Goal: Download file/media

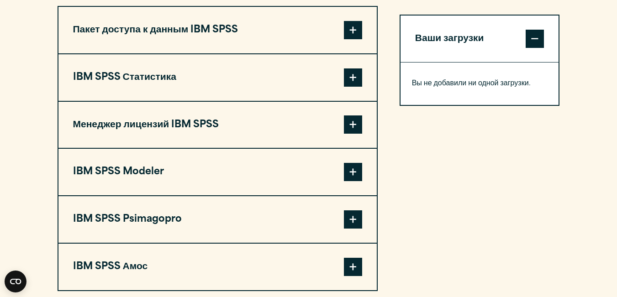
scroll to position [777, 0]
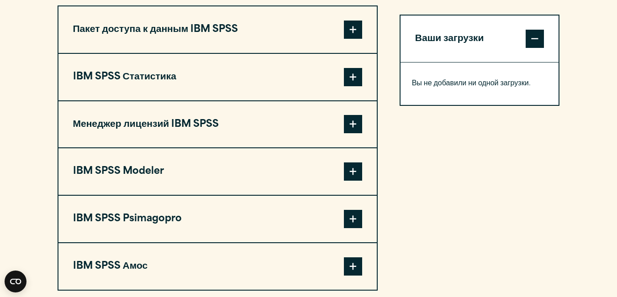
click at [356, 86] on span at bounding box center [353, 77] width 18 height 18
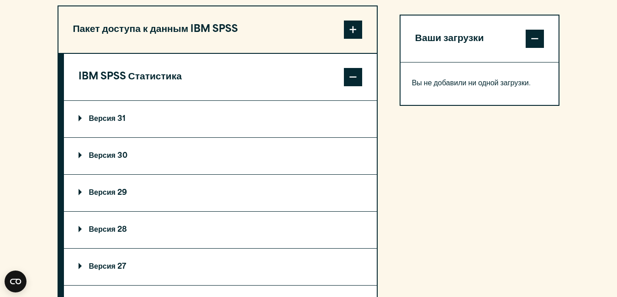
click at [102, 123] on font "Версия 31" at bounding box center [107, 119] width 37 height 7
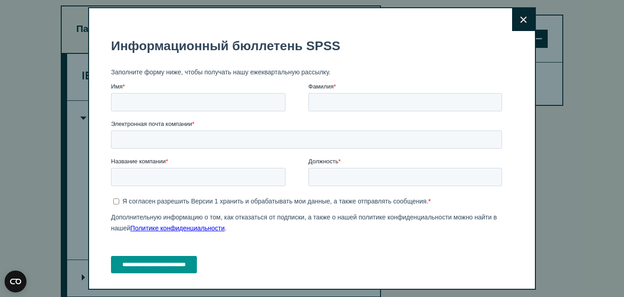
click at [512, 22] on button "Close" at bounding box center [523, 19] width 23 height 23
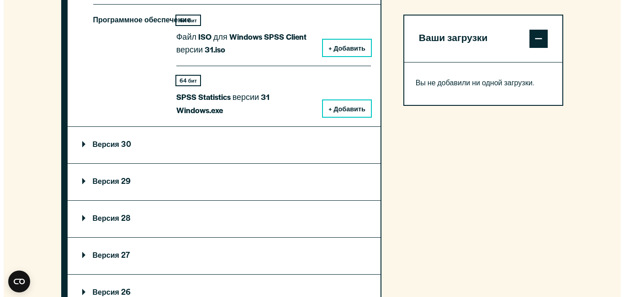
scroll to position [914, 0]
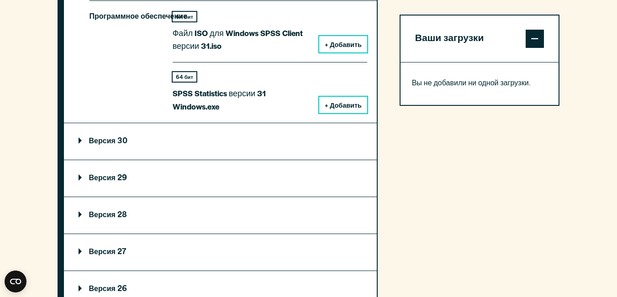
click at [346, 110] on font "+ Добавить" at bounding box center [343, 106] width 37 height 7
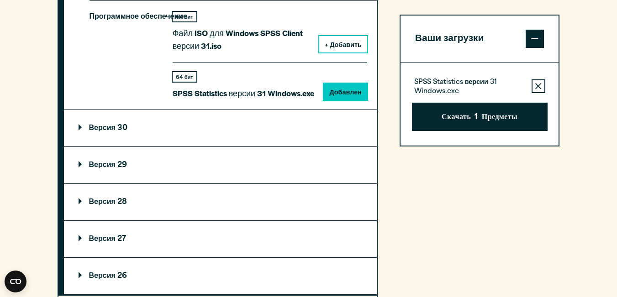
click at [492, 121] on font "Предметы" at bounding box center [500, 118] width 36 height 12
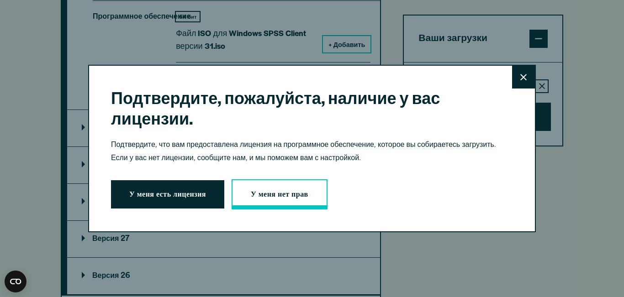
click at [266, 196] on font "У меня нет прав" at bounding box center [280, 194] width 58 height 7
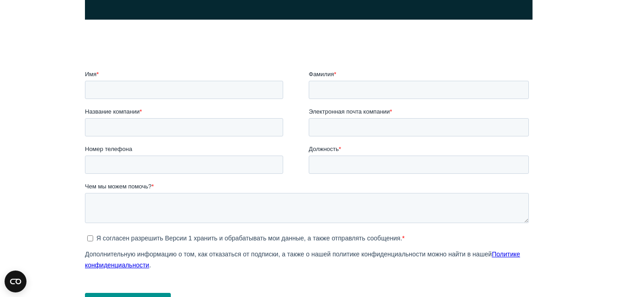
scroll to position [274, 0]
